Goal: Information Seeking & Learning: Get advice/opinions

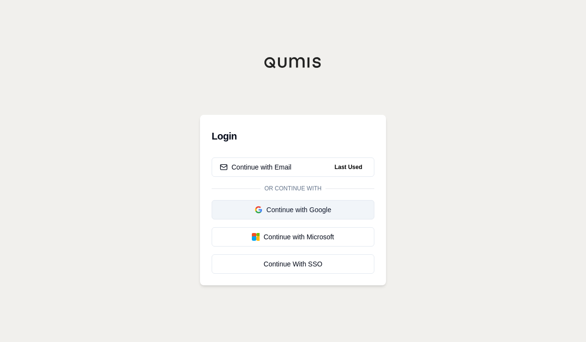
click at [307, 215] on div "Continue with Google" at bounding box center [293, 210] width 146 height 10
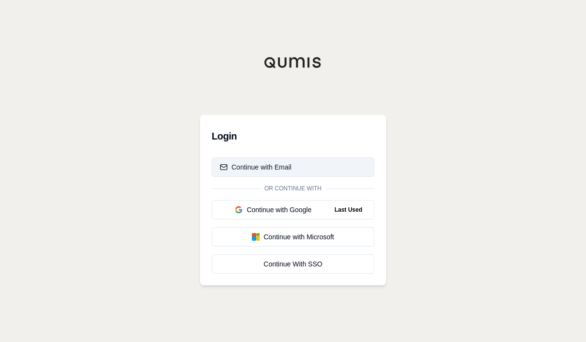
click at [320, 177] on button "Continue with Email" at bounding box center [293, 167] width 163 height 19
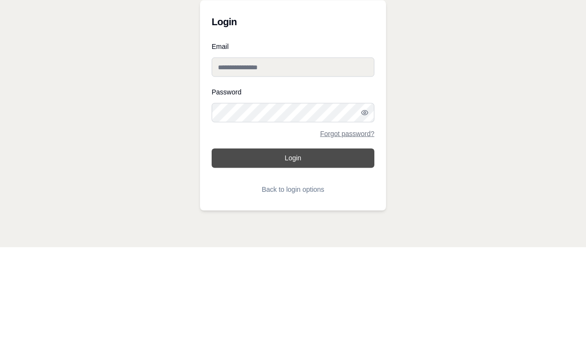
scroll to position [34, 0]
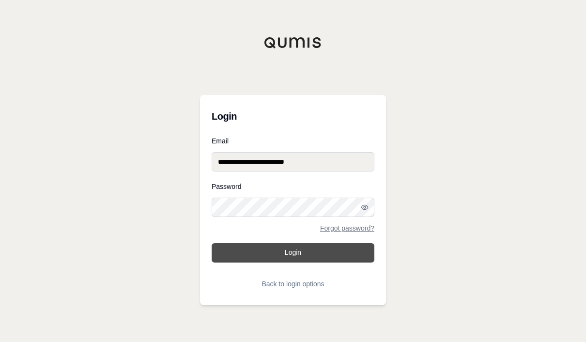
type input "**********"
click at [293, 243] on button "Login" at bounding box center [293, 252] width 163 height 19
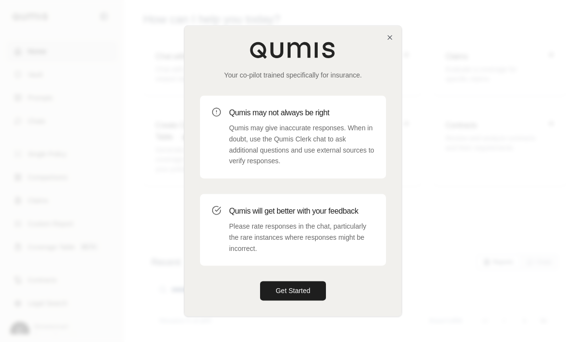
click at [286, 326] on div at bounding box center [293, 171] width 586 height 342
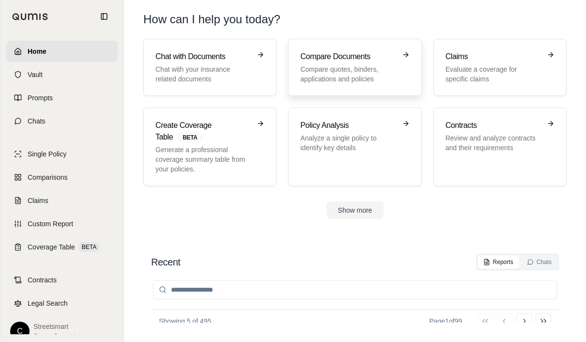
click at [339, 68] on p "Compare quotes, binders, applications and policies" at bounding box center [348, 73] width 95 height 19
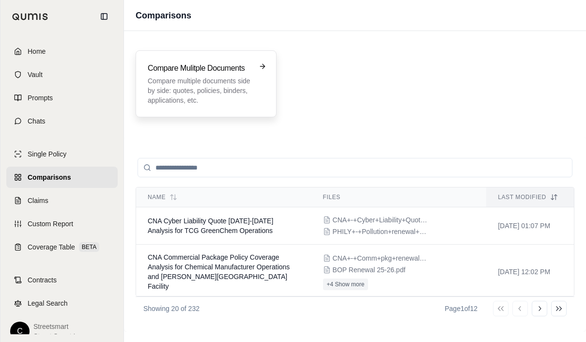
click at [182, 72] on h3 "Compare Mulitple Documents" at bounding box center [199, 69] width 103 height 12
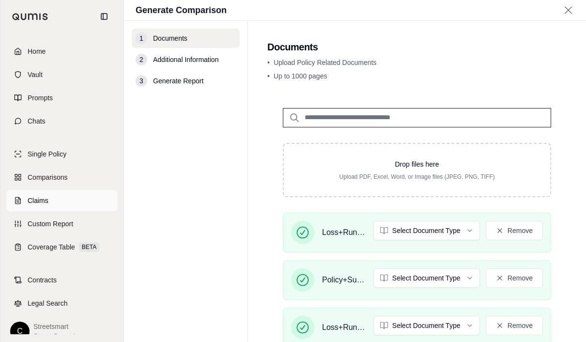
scroll to position [71, 0]
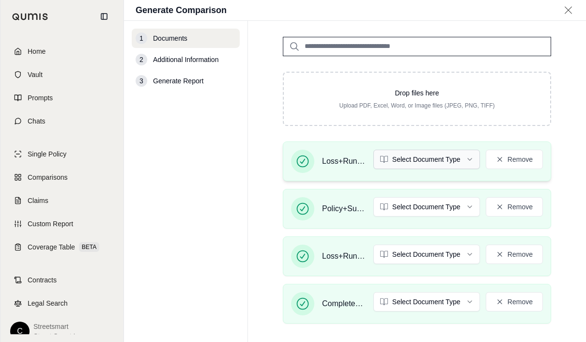
drag, startPoint x: 47, startPoint y: 193, endPoint x: 444, endPoint y: 157, distance: 399.2
click at [444, 157] on html "Home Vault Prompts Chats Single Policy Comparisons Claims Custom Report Coverag…" at bounding box center [293, 171] width 586 height 342
click at [442, 160] on html "Home Vault Prompts Chats Single Policy Comparisons Claims Custom Report Coverag…" at bounding box center [293, 171] width 586 height 342
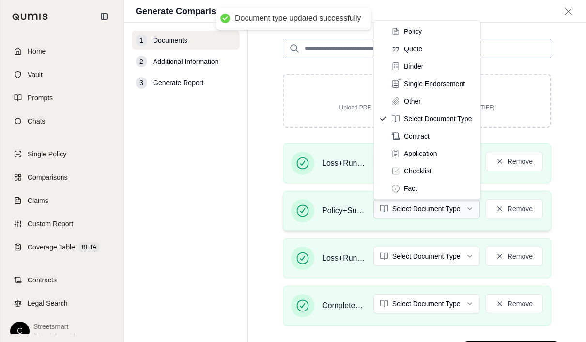
click at [426, 215] on html "Document type updated successfully Home Vault Prompts Chats Single Policy Compa…" at bounding box center [293, 171] width 586 height 342
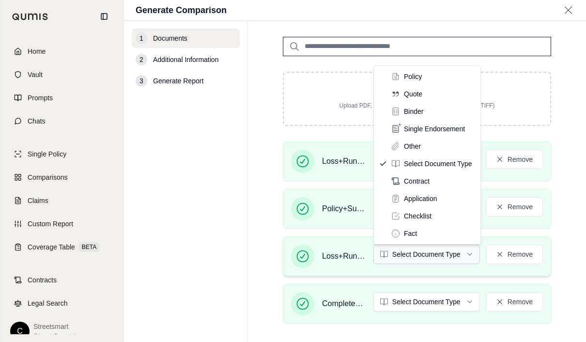
click at [414, 257] on html "Home Vault Prompts Chats Single Policy Comparisons Claims Custom Report Coverag…" at bounding box center [293, 171] width 586 height 342
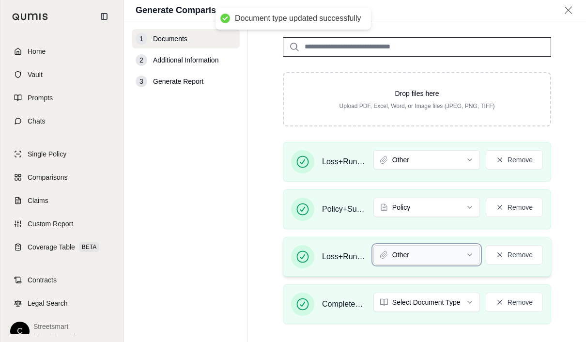
scroll to position [119, 0]
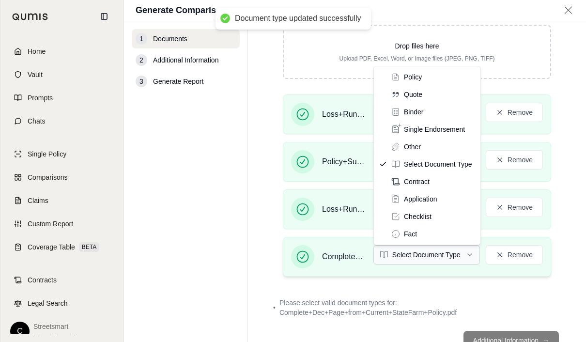
click at [419, 266] on html "Document type updated successfully Home Vault Prompts Chats Single Policy Compa…" at bounding box center [293, 171] width 586 height 342
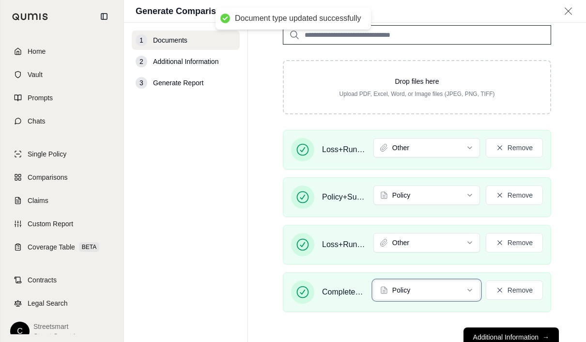
scroll to position [34, 0]
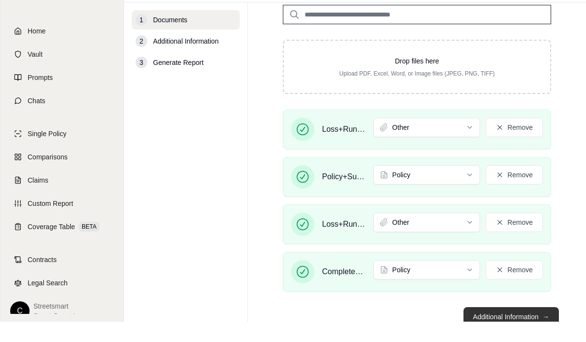
click at [504, 328] on button "Additional Information →" at bounding box center [511, 337] width 95 height 19
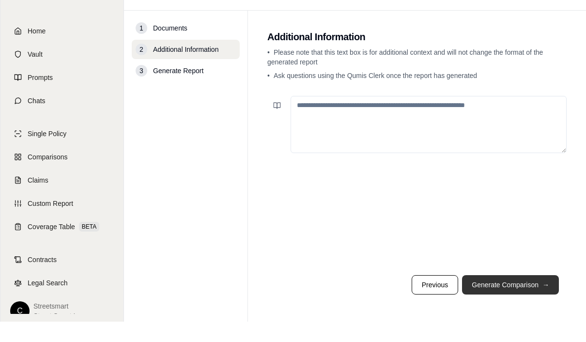
click at [503, 296] on button "Generate Comparison →" at bounding box center [510, 305] width 97 height 19
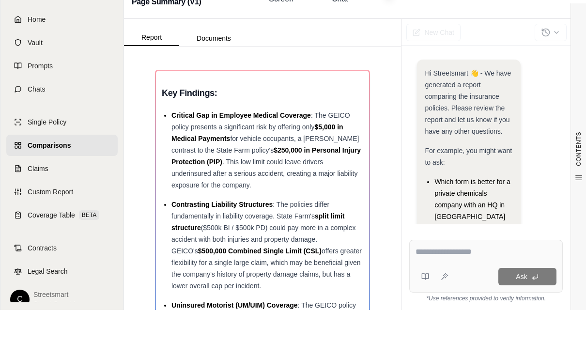
scroll to position [103, 0]
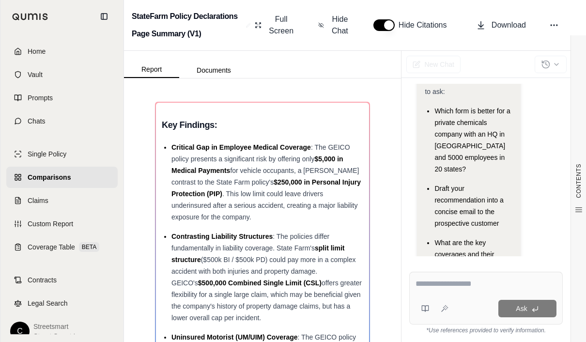
drag, startPoint x: 345, startPoint y: 288, endPoint x: 0, endPoint y: -35, distance: 472.9
click at [0, 0] on html "Home Vault Prompts Chats Single Policy Comparisons Claims Custom Report Coverag…" at bounding box center [293, 171] width 586 height 342
drag, startPoint x: 470, startPoint y: 316, endPoint x: 470, endPoint y: 284, distance: 32.0
click at [470, 284] on div "Ask" at bounding box center [487, 298] width 154 height 53
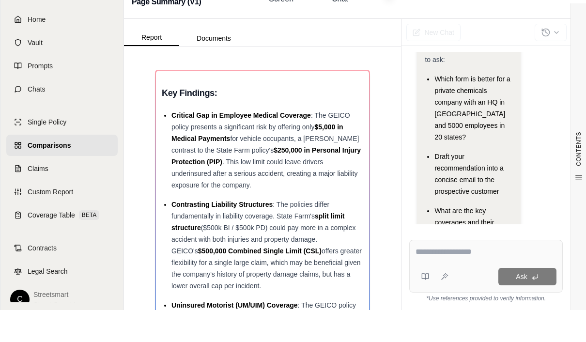
paste textarea "**********"
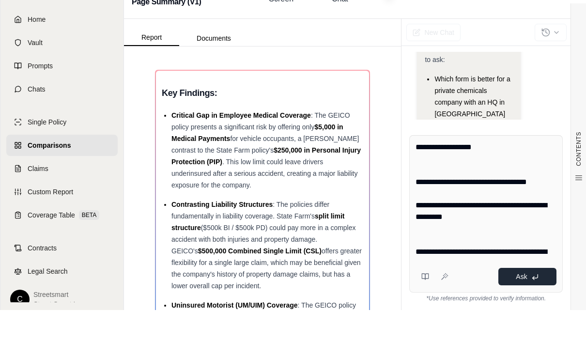
scroll to position [198, 0]
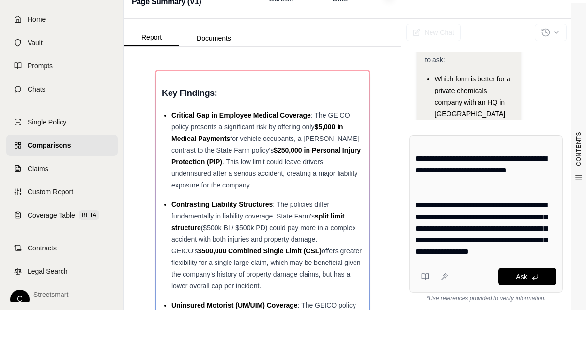
type textarea "**********"
click at [533, 277] on div "**********" at bounding box center [487, 246] width 154 height 158
click at [544, 245] on textarea "**********" at bounding box center [486, 232] width 141 height 116
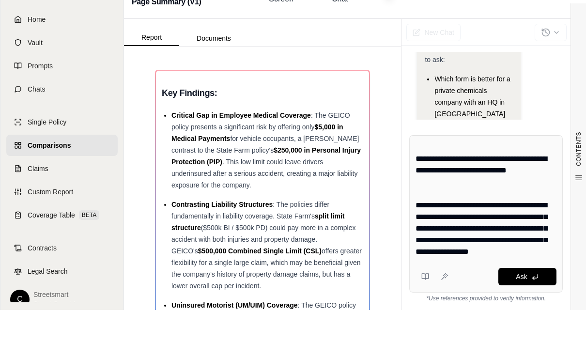
click at [549, 276] on div "**********" at bounding box center [487, 246] width 154 height 158
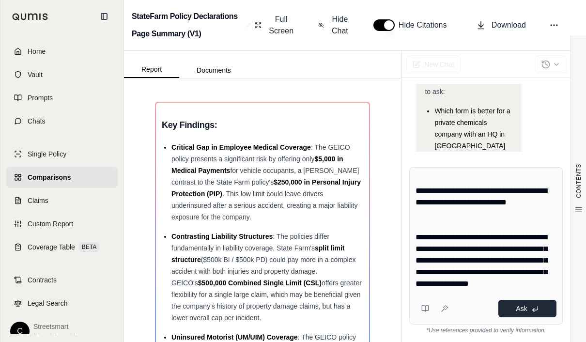
click at [521, 302] on button "Ask" at bounding box center [528, 308] width 58 height 17
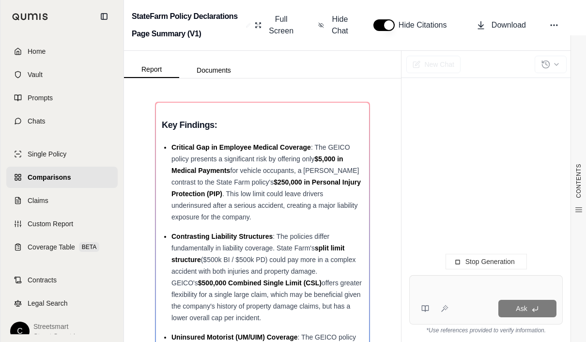
scroll to position [0, 0]
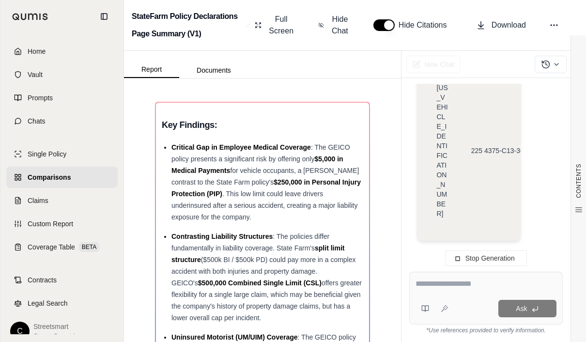
click at [101, 17] on icon at bounding box center [104, 17] width 6 height 6
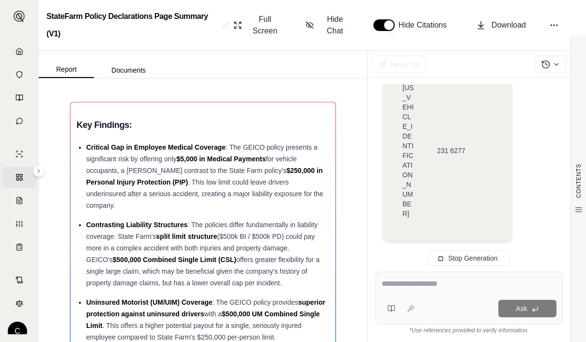
click at [104, 14] on h2 "StateFarm Policy Declarations Page Summary (V1)" at bounding box center [133, 25] width 172 height 35
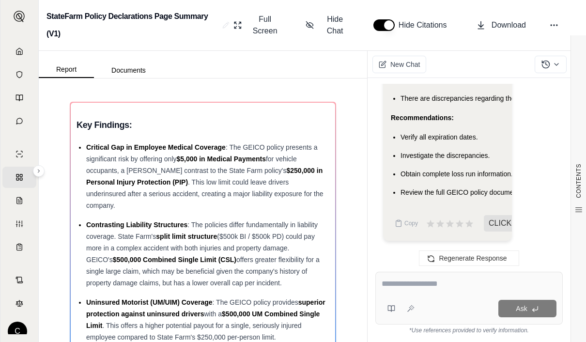
scroll to position [10498, 0]
click at [553, 24] on icon at bounding box center [555, 25] width 10 height 10
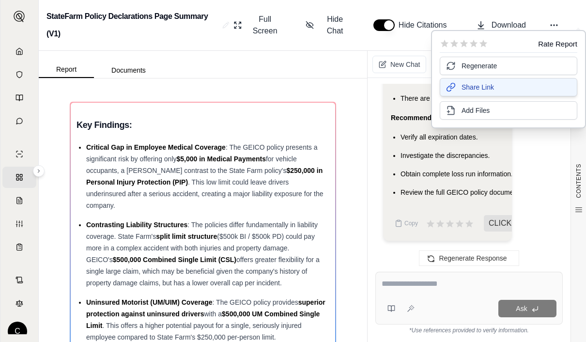
click at [506, 87] on button "Share Link" at bounding box center [509, 87] width 138 height 18
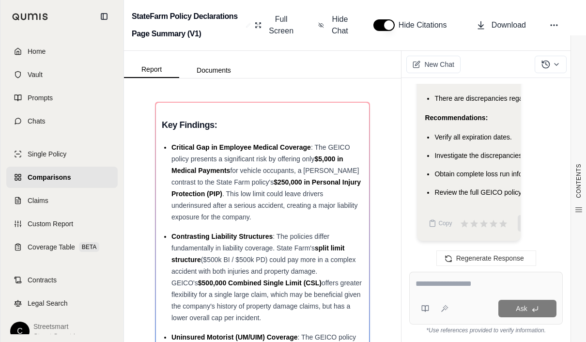
drag, startPoint x: 169, startPoint y: 339, endPoint x: 0, endPoint y: 0, distance: 379.8
click at [0, 0] on html "Home Vault Prompts Chats Single Policy Comparisons Claims Custom Report Coverag…" at bounding box center [293, 171] width 586 height 342
